Goal: Task Accomplishment & Management: Manage account settings

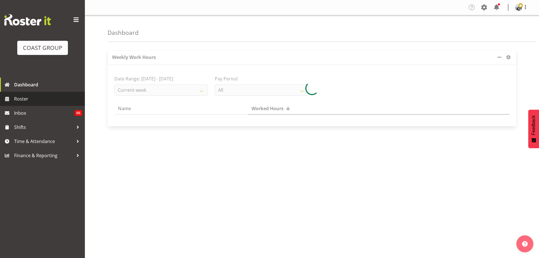
click at [58, 94] on link "Roster" at bounding box center [42, 99] width 85 height 14
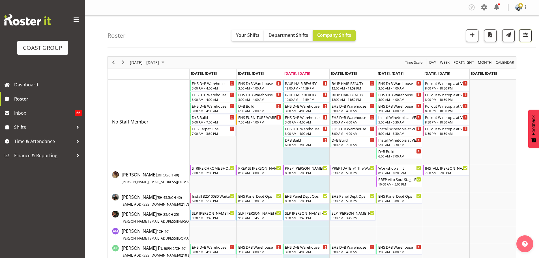
click at [526, 33] on span "button" at bounding box center [525, 34] width 7 height 7
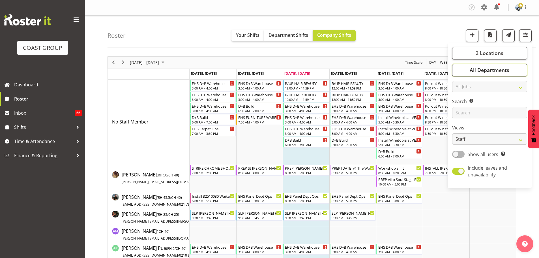
click at [493, 68] on span "All Departments" at bounding box center [490, 70] width 40 height 7
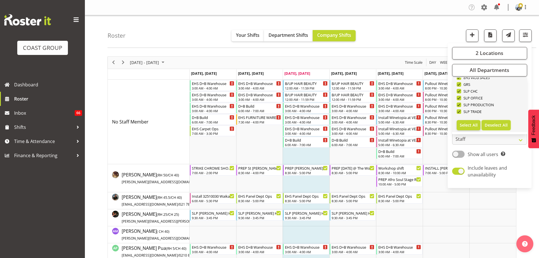
click at [491, 125] on span "Deselect All" at bounding box center [496, 124] width 23 height 5
checkbox input "false"
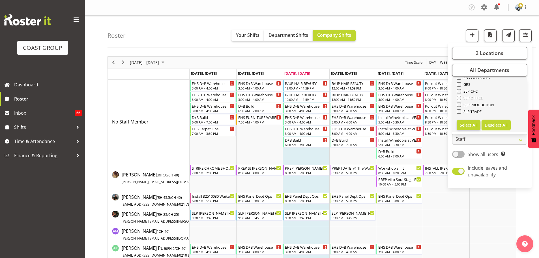
checkbox input "false"
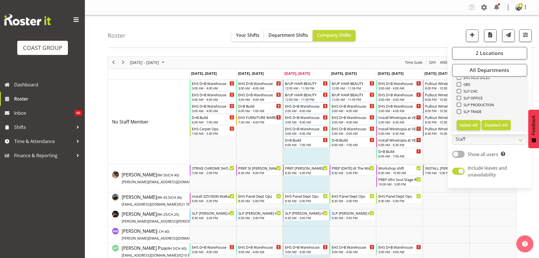
checkbox input "false"
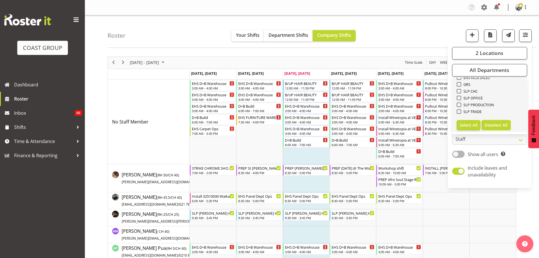
checkbox input "false"
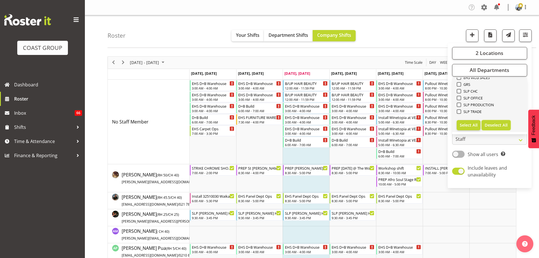
checkbox input "false"
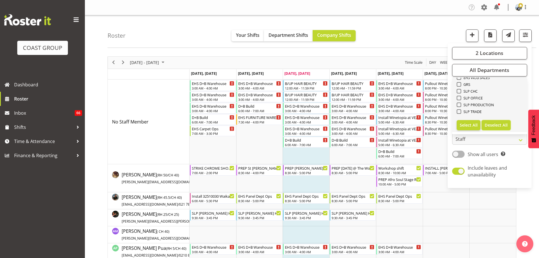
checkbox input "false"
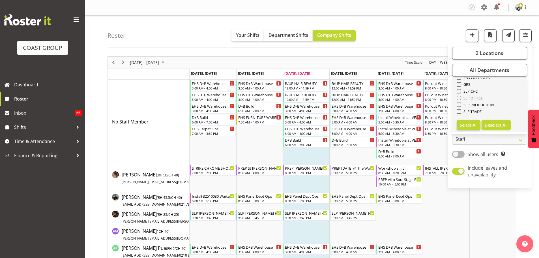
checkbox input "false"
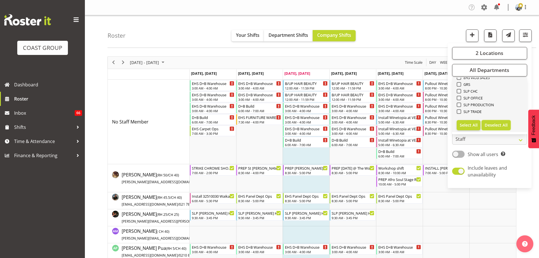
checkbox input "false"
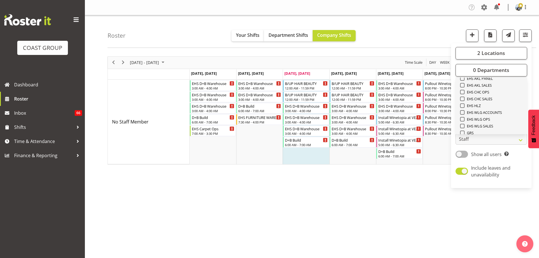
scroll to position [132, 0]
click at [490, 89] on span "EHS AKL CARPET" at bounding box center [480, 87] width 30 height 5
click at [464, 89] on input "EHS AKL CARPET" at bounding box center [462, 88] width 4 height 4
checkbox input "true"
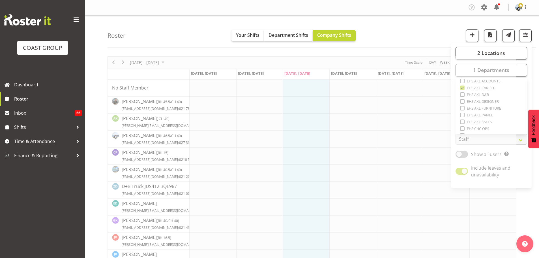
click at [403, 37] on div "Roster Your Shifts Department Shifts Company Shifts 2 Locations Clear CARLTON E…" at bounding box center [322, 31] width 429 height 33
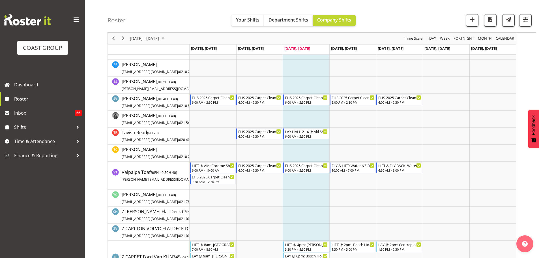
scroll to position [425, 0]
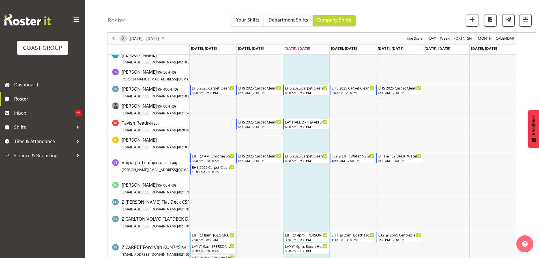
click at [124, 38] on span "Next" at bounding box center [123, 38] width 7 height 7
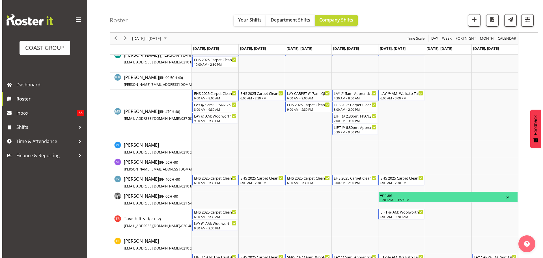
scroll to position [396, 0]
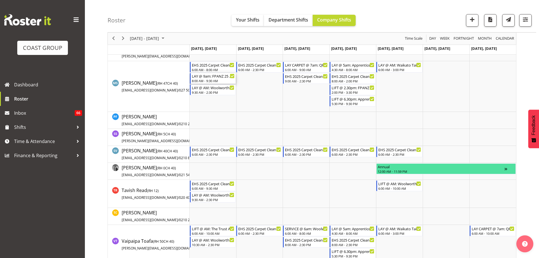
click at [208, 80] on div "8:00 AM - 9:30 AM" at bounding box center [213, 80] width 43 height 5
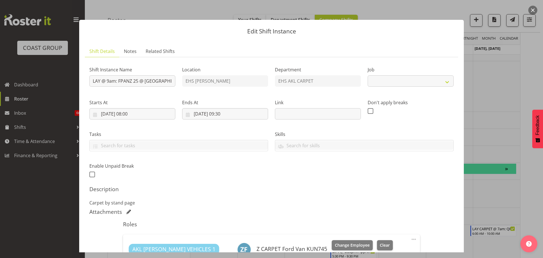
select select "10517"
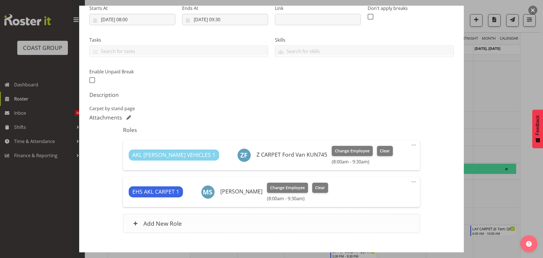
scroll to position [113, 0]
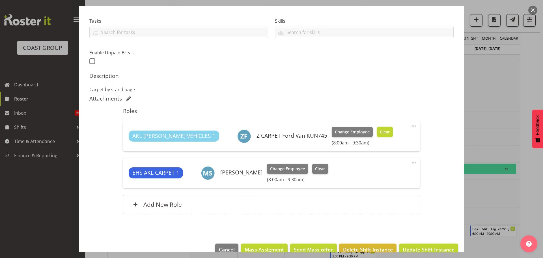
click at [380, 130] on span "Clear" at bounding box center [385, 132] width 10 height 6
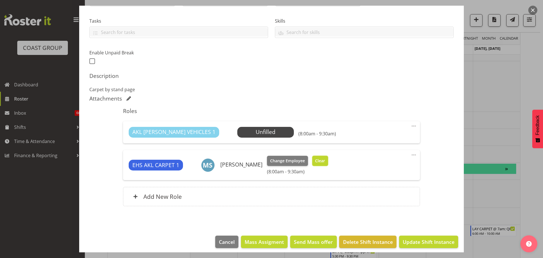
click at [322, 160] on span "Clear" at bounding box center [320, 161] width 10 height 6
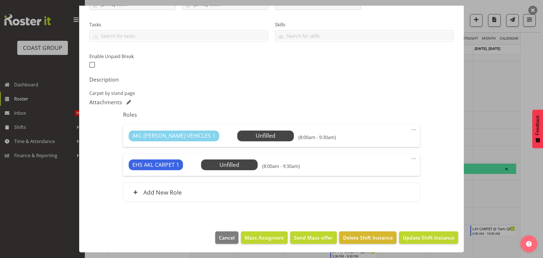
click at [520, 202] on div at bounding box center [271, 129] width 543 height 258
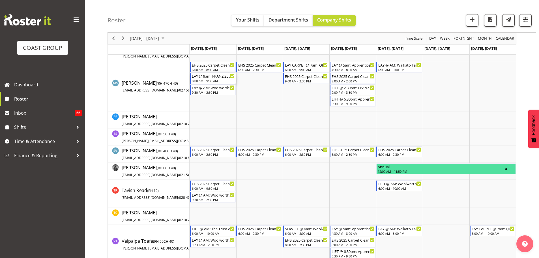
click at [220, 80] on div "8:00 AM - 9:30 AM" at bounding box center [213, 80] width 43 height 5
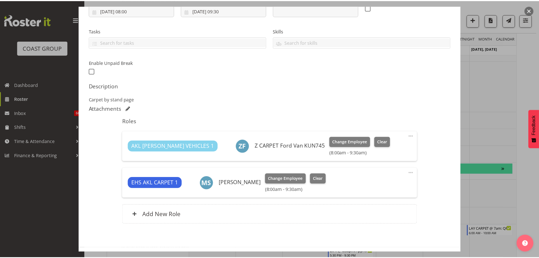
scroll to position [113, 0]
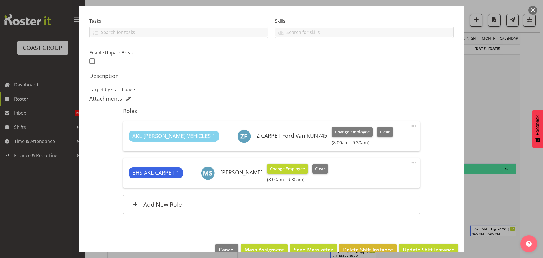
click at [307, 166] on button "Change Employee" at bounding box center [287, 169] width 41 height 10
select select "10517"
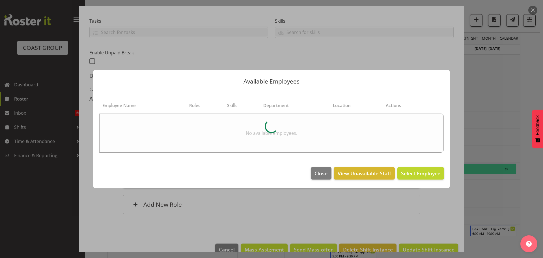
click at [312, 165] on footer "Close View Unavailable Staff Select Employee" at bounding box center [271, 174] width 357 height 27
click at [315, 173] on span "Close" at bounding box center [321, 173] width 13 height 7
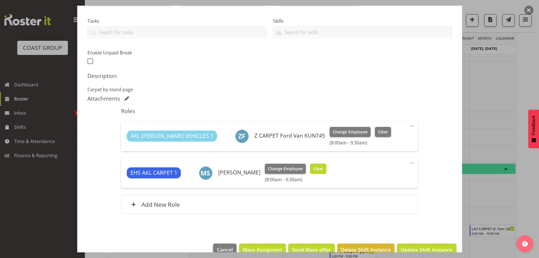
click at [319, 166] on span "Clear" at bounding box center [318, 169] width 10 height 6
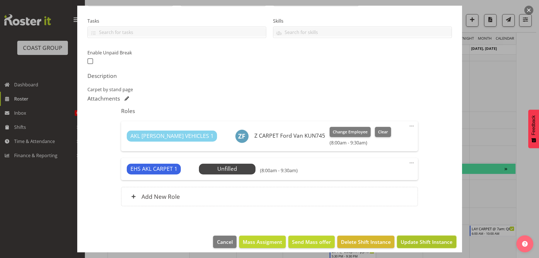
click at [422, 242] on span "Update Shift Instance" at bounding box center [427, 241] width 52 height 7
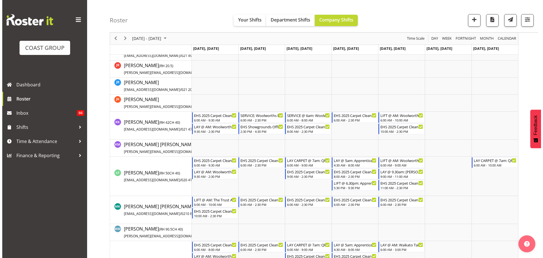
scroll to position [226, 0]
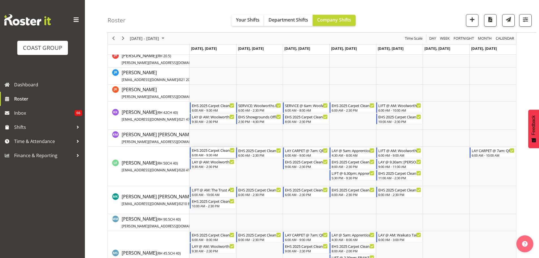
click at [219, 151] on div "EHS 2025 Carpet Cleaning, Maintenance, etc" at bounding box center [213, 150] width 43 height 6
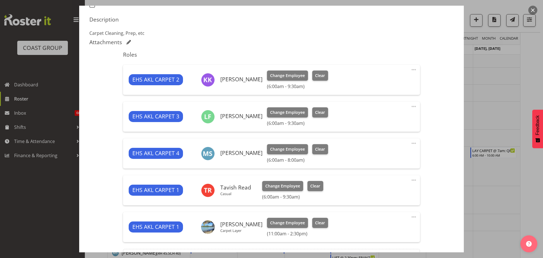
select select "69"
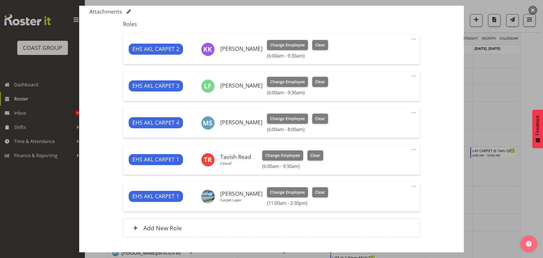
scroll to position [236, 0]
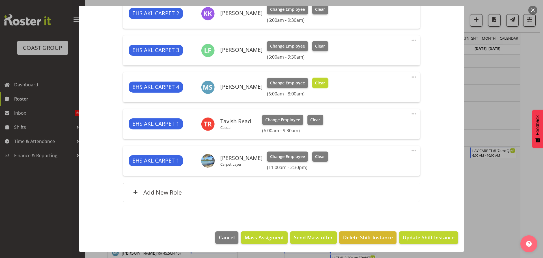
click at [323, 79] on button "Clear" at bounding box center [320, 83] width 16 height 10
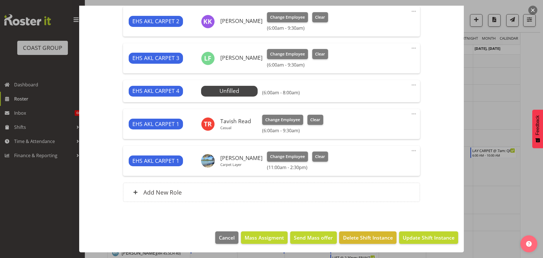
scroll to position [228, 0]
click at [430, 235] on span "Update Shift Instance" at bounding box center [429, 237] width 52 height 7
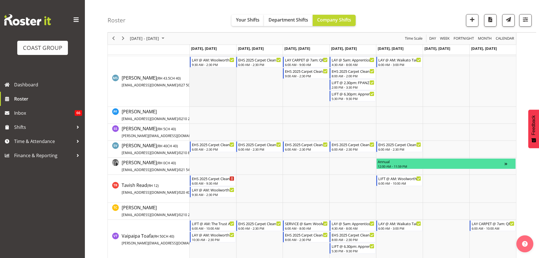
scroll to position [436, 0]
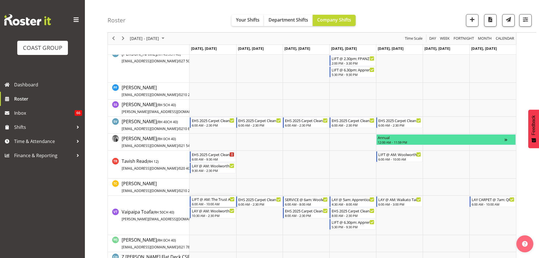
click at [216, 205] on div "6:00 AM - 10:00 AM" at bounding box center [213, 204] width 43 height 5
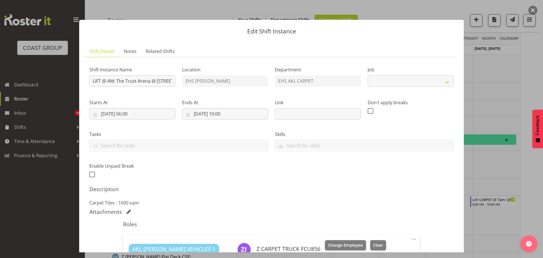
select select "8575"
click at [486, 176] on div at bounding box center [271, 129] width 543 height 258
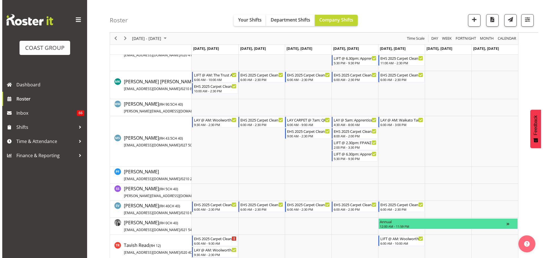
scroll to position [352, 0]
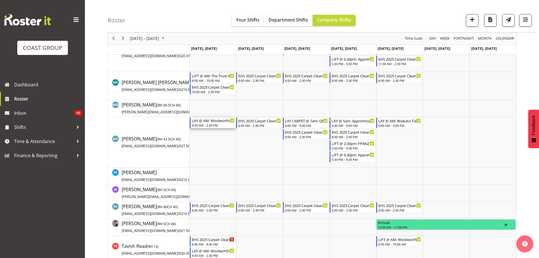
click at [213, 124] on div "9:30 AM - 2:30 PM" at bounding box center [213, 125] width 43 height 5
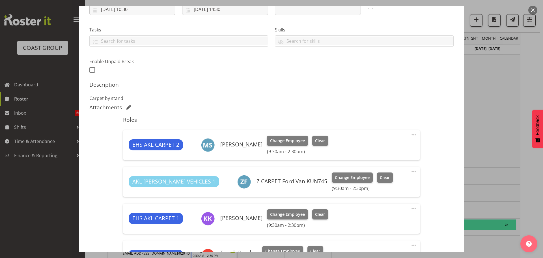
select select "10237"
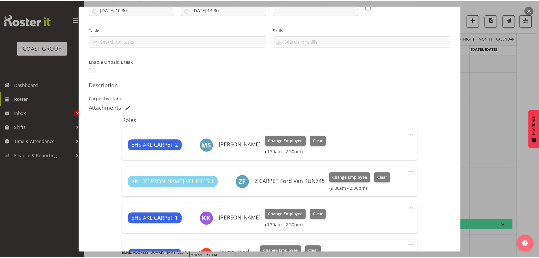
scroll to position [170, 0]
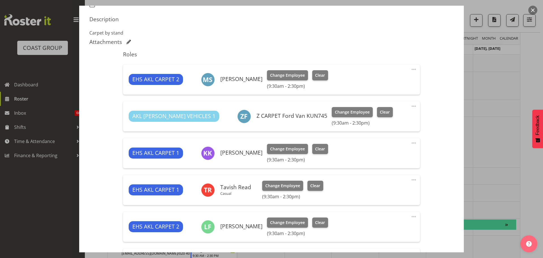
click at [411, 69] on span at bounding box center [414, 69] width 7 height 7
click at [398, 79] on link "Edit" at bounding box center [390, 82] width 54 height 10
select select "9"
select select "2025"
select select "9"
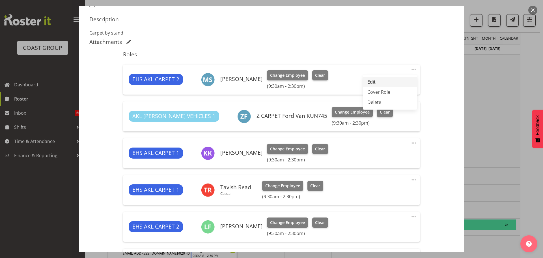
select select "30"
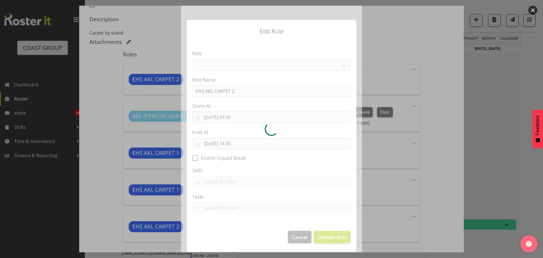
select select "190"
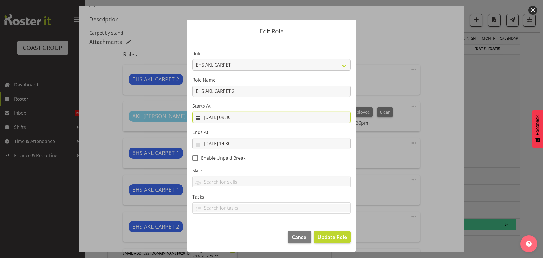
click at [234, 118] on input "[DATE] 09:30" at bounding box center [271, 117] width 158 height 11
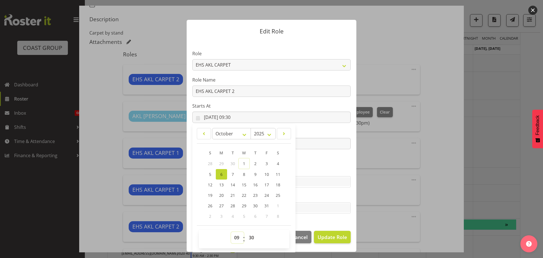
click at [234, 238] on select "00 01 02 03 04 05 06 07 08 09 10 11 12 13 14 15 16 17 18 19 20 21 22 23" at bounding box center [237, 237] width 13 height 11
select select "10"
click at [231, 232] on select "00 01 02 03 04 05 06 07 08 09 10 11 12 13 14 15 16 17 18 19 20 21 22 23" at bounding box center [237, 237] width 13 height 11
type input "[DATE] 10:30"
click at [253, 237] on select "00 01 02 03 04 05 06 07 08 09 10 11 12 13 14 15 16 17 18 19 20 21 22 23 24 25 2…" at bounding box center [252, 237] width 13 height 11
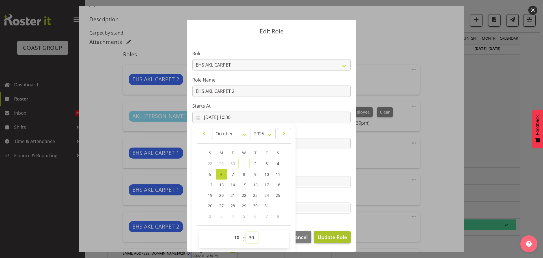
select select "0"
type input "[DATE] 10:00"
click at [342, 241] on span "Update Role" at bounding box center [332, 236] width 29 height 7
select select
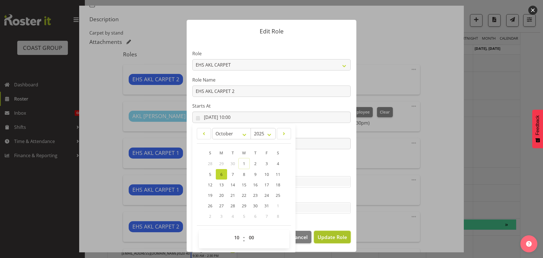
select select
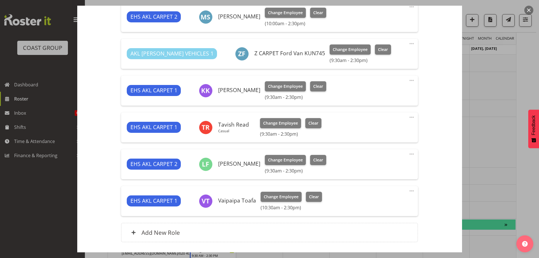
scroll to position [273, 0]
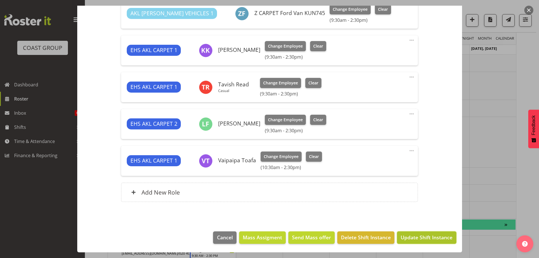
click at [448, 238] on span "Update Shift Instance" at bounding box center [427, 236] width 52 height 7
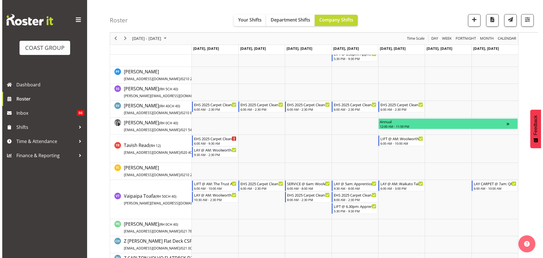
scroll to position [453, 0]
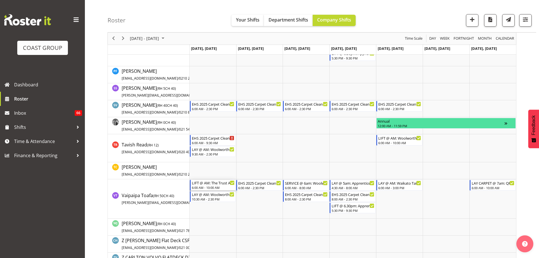
click at [215, 189] on div "6:00 AM - 10:00 AM" at bounding box center [213, 187] width 43 height 5
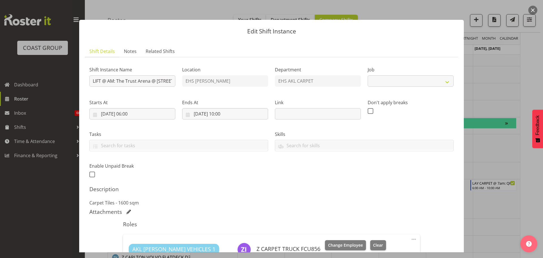
select select "8575"
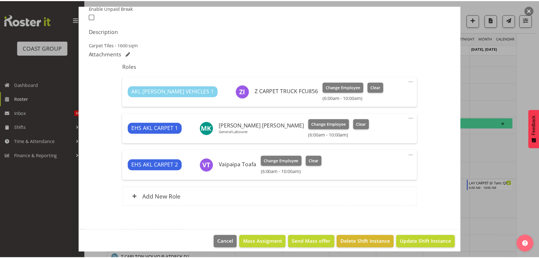
scroll to position [162, 0]
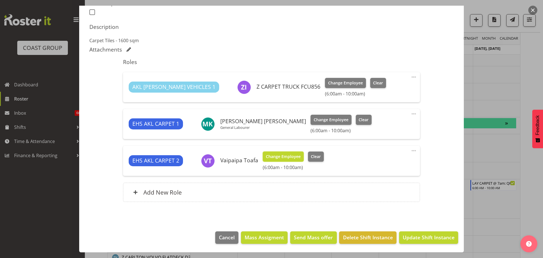
click at [290, 158] on span "Change Employee" at bounding box center [283, 156] width 35 height 6
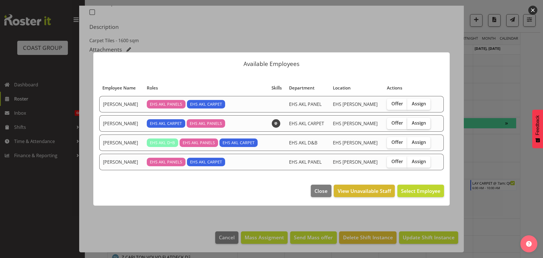
click at [412, 124] on span "Assign" at bounding box center [419, 123] width 14 height 6
click at [411, 124] on input "Assign" at bounding box center [410, 123] width 4 height 4
checkbox input "true"
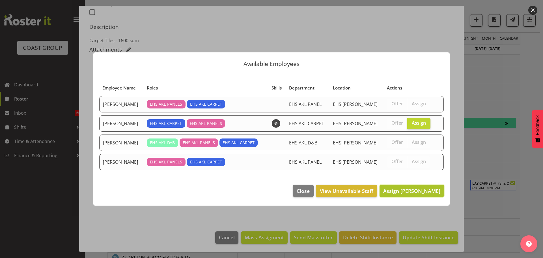
click at [423, 191] on span "Assign [PERSON_NAME]" at bounding box center [412, 190] width 57 height 7
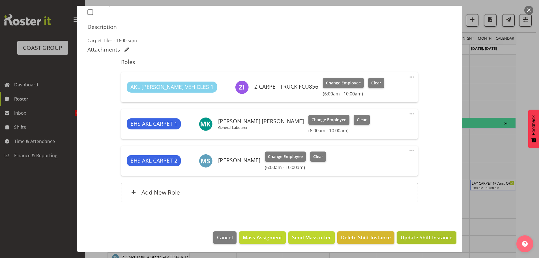
click at [418, 238] on span "Update Shift Instance" at bounding box center [427, 236] width 52 height 7
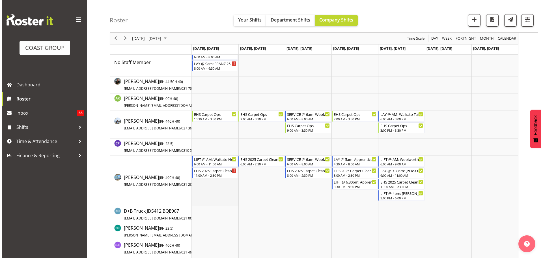
scroll to position [0, 0]
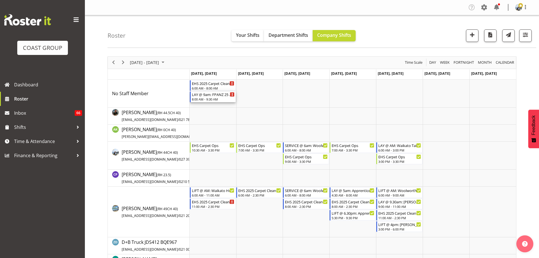
click at [219, 97] on div "8:00 AM - 9:30 AM" at bounding box center [213, 99] width 43 height 5
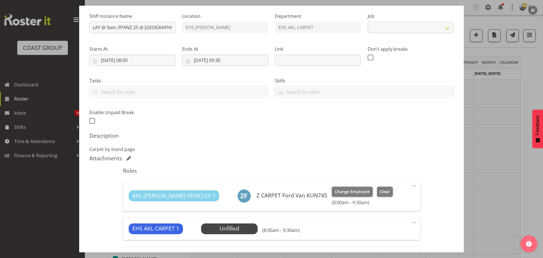
select select "10517"
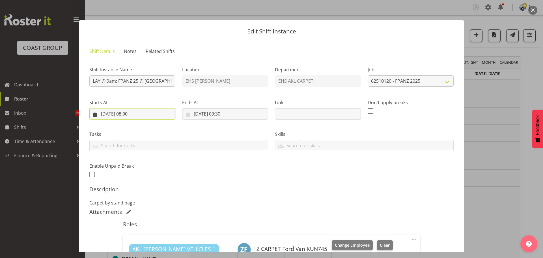
click at [137, 113] on input "[DATE] 08:00" at bounding box center [132, 113] width 86 height 11
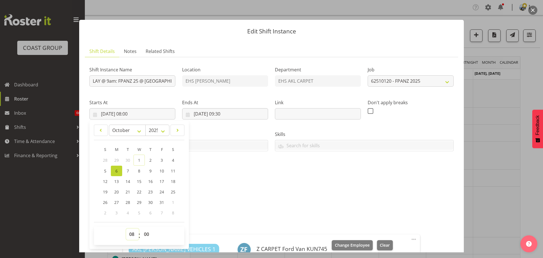
click at [134, 233] on select "00 01 02 03 04 05 06 07 08 09 10 11 12 13 14 15 16 17 18 19 20 21 22 23" at bounding box center [132, 233] width 13 height 11
select select "10"
click at [126, 228] on select "00 01 02 03 04 05 06 07 08 09 10 11 12 13 14 15 16 17 18 19 20 21 22 23" at bounding box center [132, 233] width 13 height 11
type input "[DATE] 10:00"
click at [227, 118] on input "[DATE] 09:30" at bounding box center [225, 113] width 86 height 11
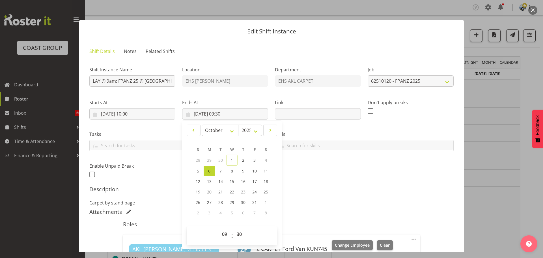
click at [218, 237] on div "00 01 02 03 04 05 06 07 08 09 10 11 12 13 14 15 16 17 18 19 20 21 22 23" at bounding box center [224, 235] width 13 height 14
click at [220, 232] on select "00 01 02 03 04 05 06 07 08 09 10 11 12 13 14 15 16 17 18 19 20 21 22 23" at bounding box center [225, 233] width 13 height 11
select select "10"
click at [219, 228] on select "00 01 02 03 04 05 06 07 08 09 10 11 12 13 14 15 16 17 18 19 20 21 22 23" at bounding box center [225, 233] width 13 height 11
type input "[DATE] 10:30"
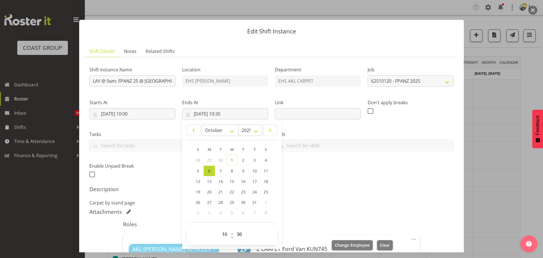
click at [393, 168] on div "Shift Instance Name LAY @ 9am: FPANZ 25 @ Viaduct Events Centre Location EHS [P…" at bounding box center [271, 120] width 371 height 124
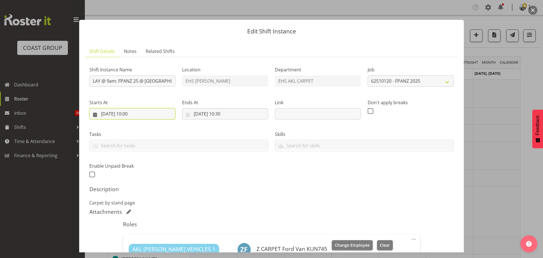
click at [130, 114] on input "[DATE] 10:00" at bounding box center [132, 113] width 86 height 11
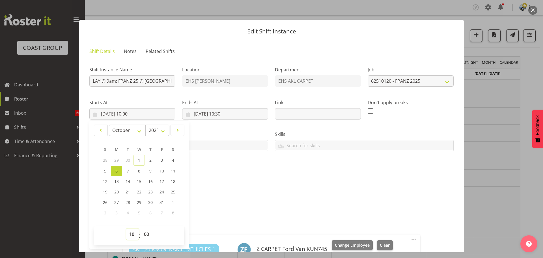
click at [136, 233] on select "00 01 02 03 04 05 06 07 08 09 10 11 12 13 14 15 16 17 18 19 20 21 22 23" at bounding box center [132, 233] width 13 height 11
select select "9"
click at [126, 228] on select "00 01 02 03 04 05 06 07 08 09 10 11 12 13 14 15 16 17 18 19 20 21 22 23" at bounding box center [132, 233] width 13 height 11
type input "[DATE] 09:00"
click at [142, 233] on select "00 01 02 03 04 05 06 07 08 09 10 11 12 13 14 15 16 17 18 19 20 21 22 23 24 25 2…" at bounding box center [147, 233] width 13 height 11
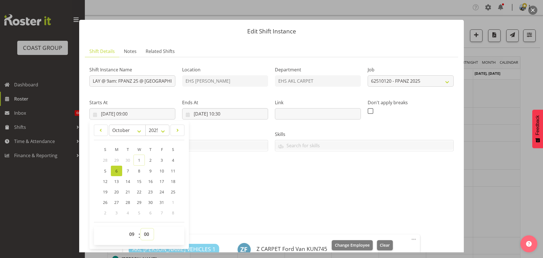
select select "30"
type input "[DATE] 09:30"
click at [251, 208] on div "Attachments" at bounding box center [271, 211] width 365 height 7
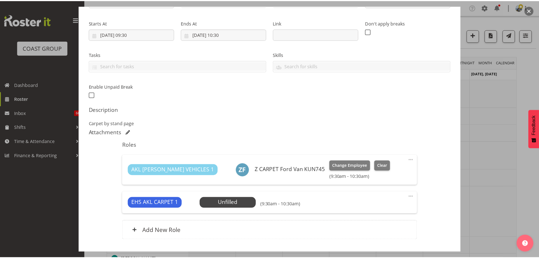
scroll to position [117, 0]
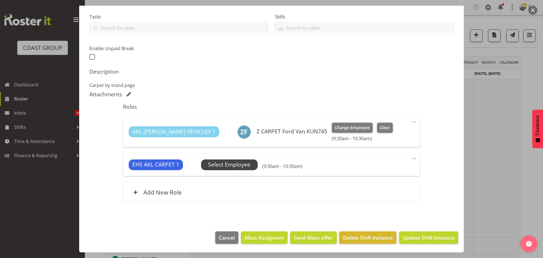
click at [250, 167] on span "Select Employee" at bounding box center [229, 164] width 57 height 11
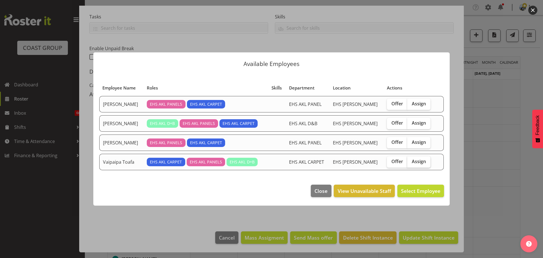
click at [415, 164] on span "Assign" at bounding box center [419, 161] width 14 height 6
click at [411, 163] on input "Assign" at bounding box center [410, 162] width 4 height 4
checkbox input "true"
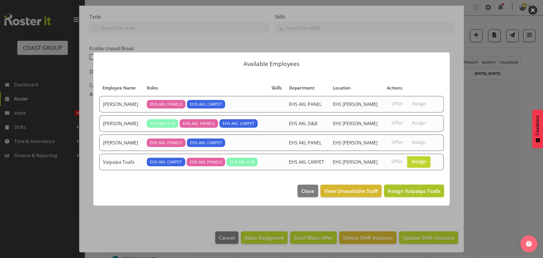
click at [416, 190] on span "Assign Vaipaipa Toafa" at bounding box center [414, 190] width 53 height 7
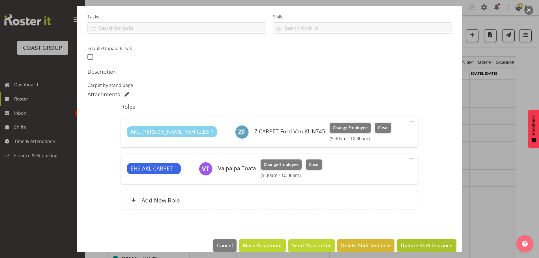
click at [421, 245] on span "Update Shift Instance" at bounding box center [427, 244] width 52 height 7
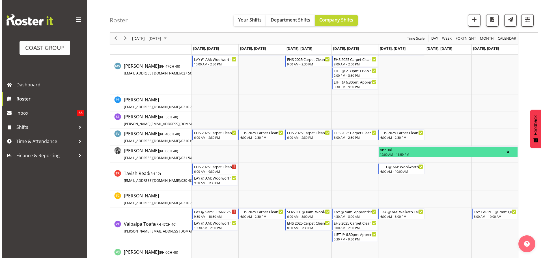
scroll to position [425, 0]
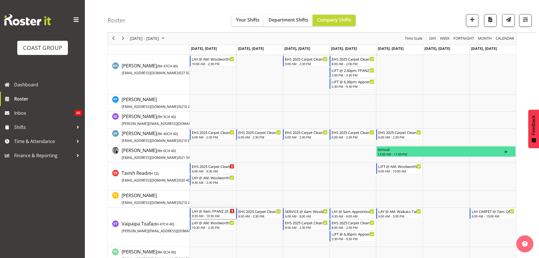
click at [221, 215] on div "9:30 AM - 10:30 AM" at bounding box center [213, 215] width 43 height 5
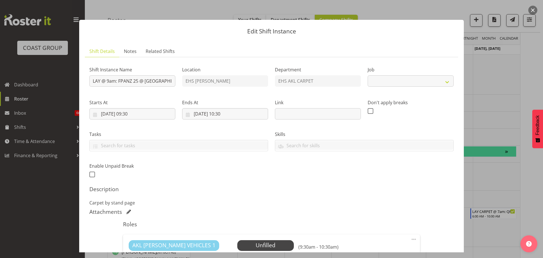
select select "10517"
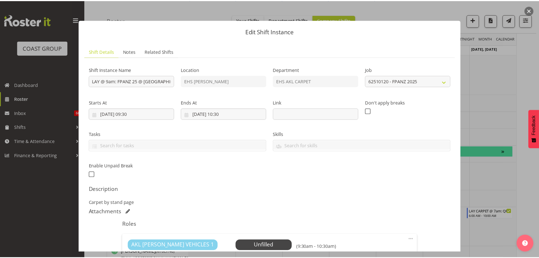
scroll to position [117, 0]
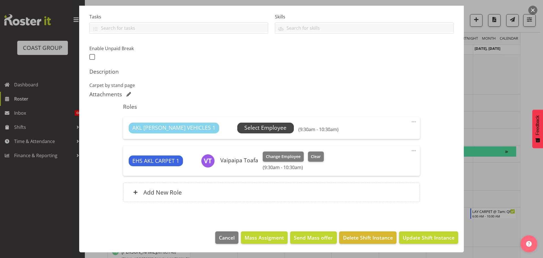
click at [246, 132] on span "Select Employee" at bounding box center [265, 128] width 57 height 11
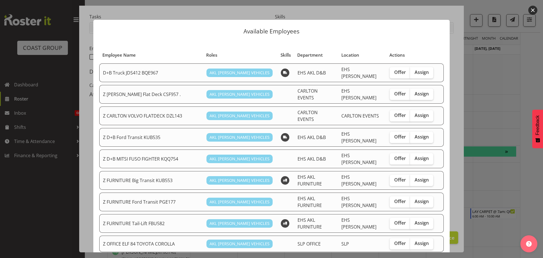
click at [506, 190] on div at bounding box center [271, 129] width 543 height 258
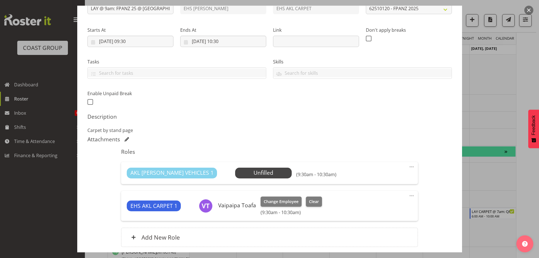
scroll to position [33, 0]
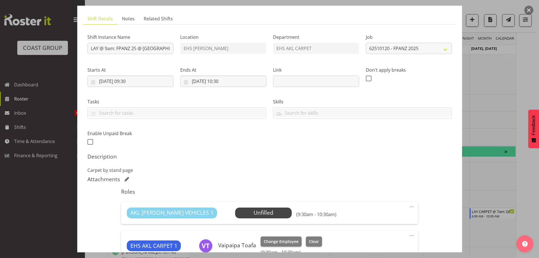
click at [485, 126] on div at bounding box center [269, 129] width 539 height 258
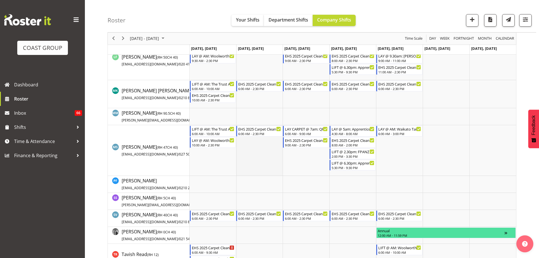
scroll to position [283, 0]
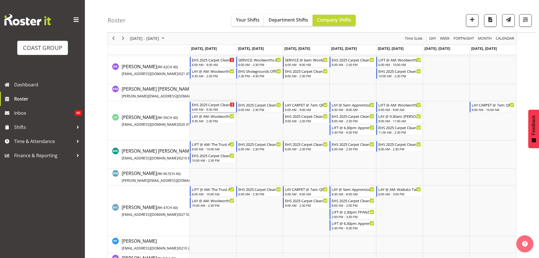
click at [213, 109] on div "6:00 AM - 9:30 AM" at bounding box center [213, 109] width 43 height 5
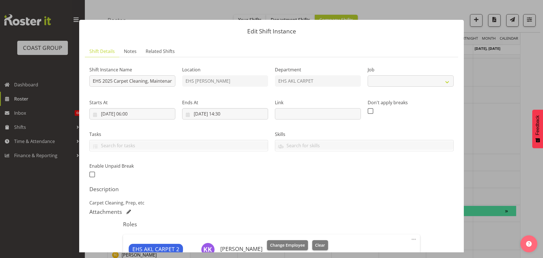
scroll to position [368, 0]
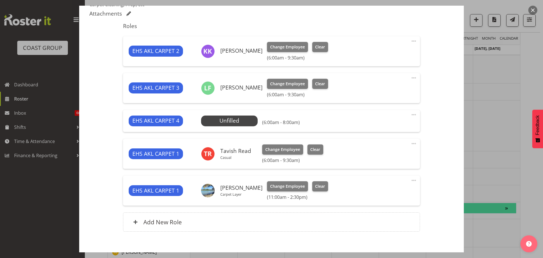
select select "69"
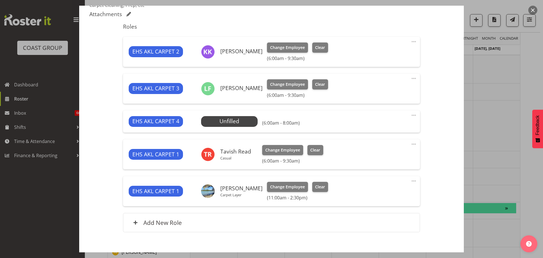
scroll to position [198, 0]
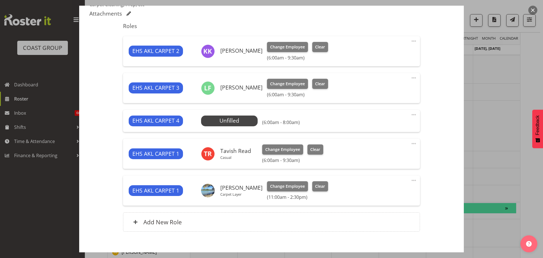
click at [412, 115] on span at bounding box center [414, 114] width 7 height 7
click at [407, 144] on link "Delete" at bounding box center [390, 147] width 54 height 10
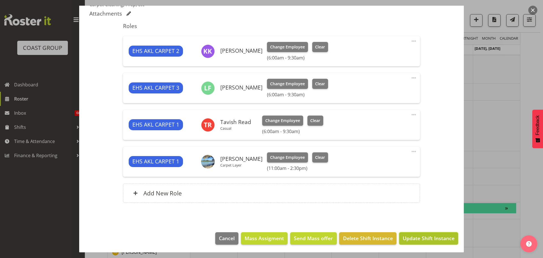
click at [421, 237] on span "Update Shift Instance" at bounding box center [429, 237] width 52 height 7
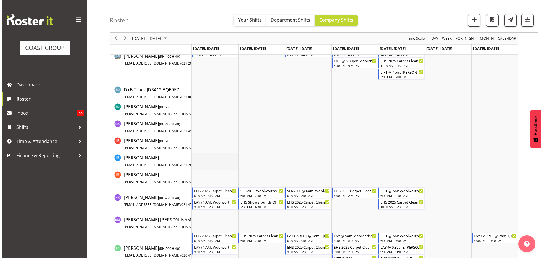
scroll to position [142, 0]
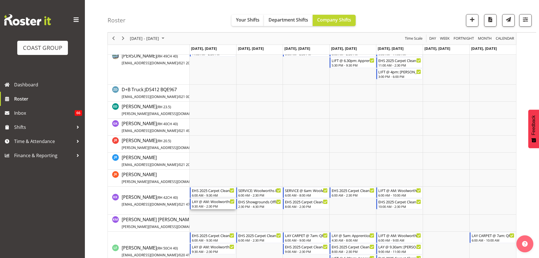
click at [226, 203] on div "LAY @ AM: Woolworths Expo 25 @ [GEOGRAPHIC_DATA]" at bounding box center [213, 201] width 43 height 6
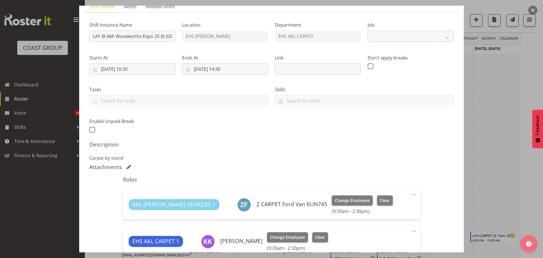
select select "10237"
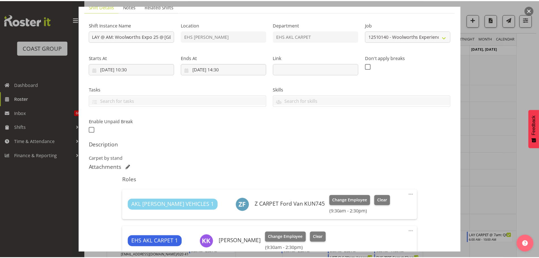
scroll to position [113, 0]
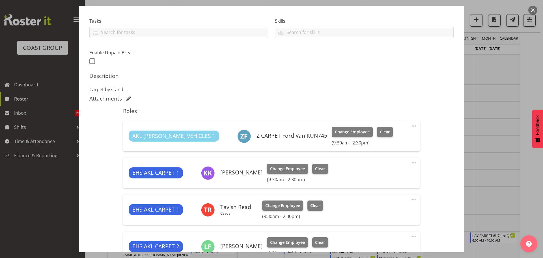
click at [411, 126] on span at bounding box center [414, 126] width 7 height 7
click at [400, 139] on link "Edit" at bounding box center [390, 138] width 54 height 10
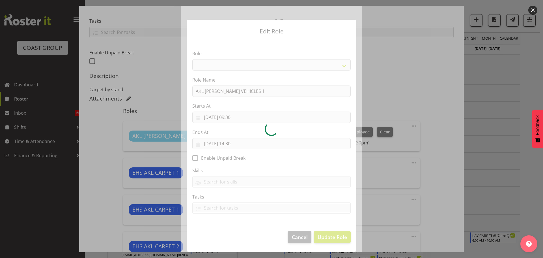
select select "81"
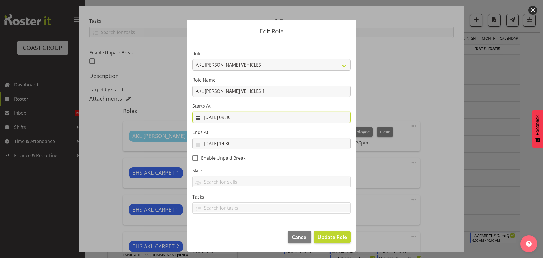
click at [235, 118] on input "[DATE] 09:30" at bounding box center [271, 117] width 158 height 11
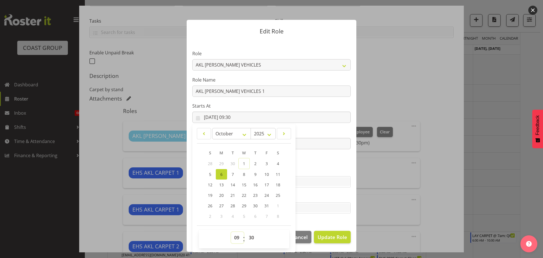
click at [238, 237] on select "00 01 02 03 04 05 06 07 08 09 10 11 12 13 14 15 16 17 18 19 20 21 22 23" at bounding box center [237, 237] width 13 height 11
select select "10"
click at [231, 232] on select "00 01 02 03 04 05 06 07 08 09 10 11 12 13 14 15 16 17 18 19 20 21 22 23" at bounding box center [237, 237] width 13 height 11
type input "[DATE] 10:30"
click at [339, 230] on footer "Cancel Update Role" at bounding box center [272, 238] width 170 height 27
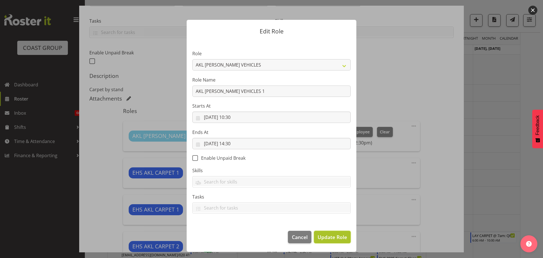
click at [340, 235] on span "Update Role" at bounding box center [332, 236] width 29 height 7
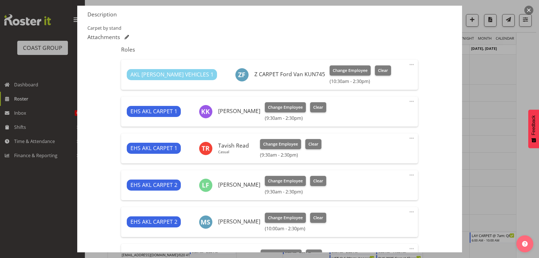
scroll to position [255, 0]
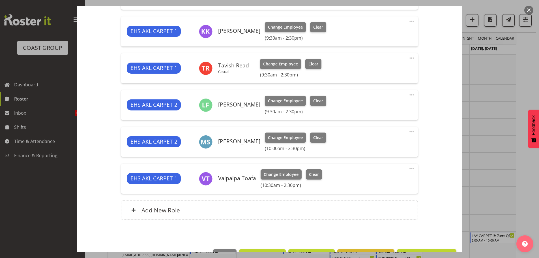
click at [429, 248] on footer "Cancel Mass Assigment Send Mass offer Delete Shift Instance Update Shift Instan…" at bounding box center [269, 256] width 385 height 27
click at [429, 250] on button "Update Shift Instance" at bounding box center [426, 255] width 59 height 12
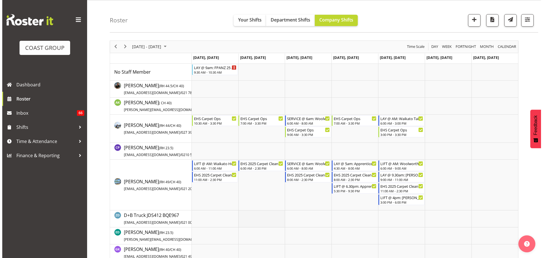
scroll to position [0, 0]
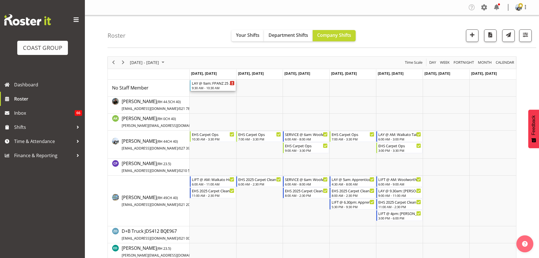
click at [223, 84] on div "LAY @ 9am: FPANZ 25 @ [GEOGRAPHIC_DATA]" at bounding box center [213, 83] width 43 height 6
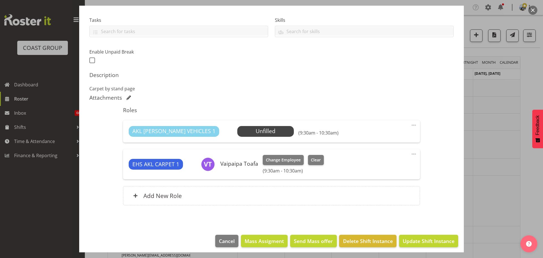
select select "10517"
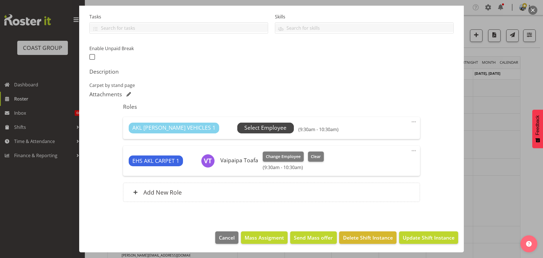
click at [245, 129] on span "Select Employee" at bounding box center [266, 128] width 42 height 8
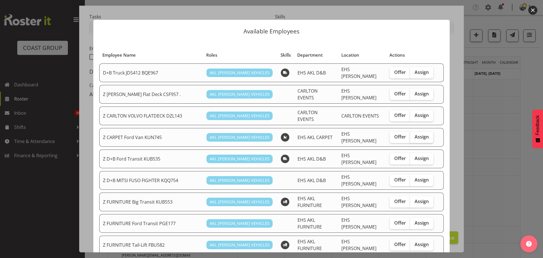
click at [423, 134] on span "Assign" at bounding box center [422, 137] width 14 height 6
click at [414, 135] on input "Assign" at bounding box center [412, 137] width 4 height 4
checkbox input "true"
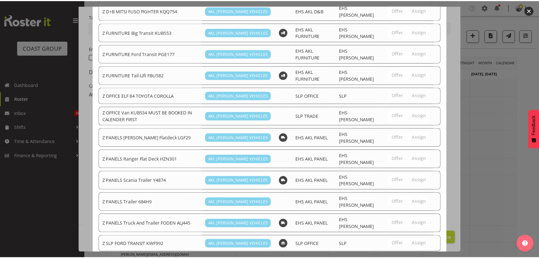
scroll to position [278, 0]
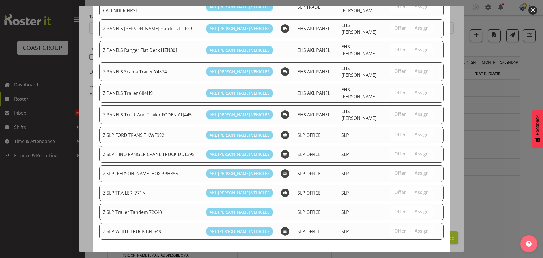
click at [427, 257] on span "Assign Z CARPET Ford Van KUN745" at bounding box center [398, 260] width 83 height 7
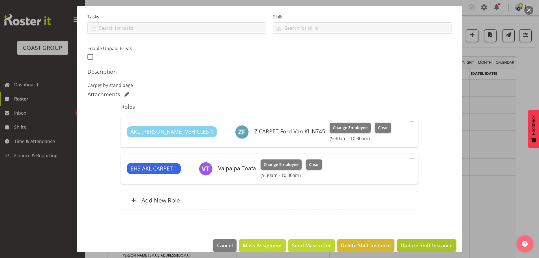
click at [433, 241] on span "Update Shift Instance" at bounding box center [427, 244] width 52 height 7
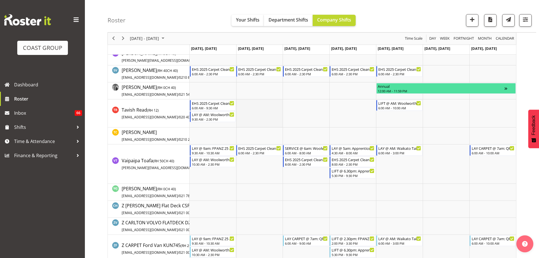
scroll to position [311, 0]
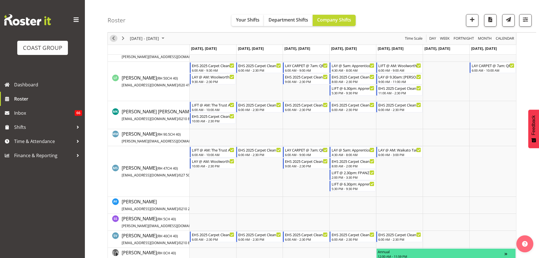
click at [114, 38] on span "Previous" at bounding box center [113, 38] width 7 height 7
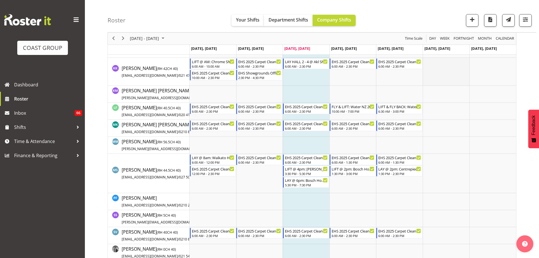
scroll to position [283, 0]
